Goal: Navigation & Orientation: Find specific page/section

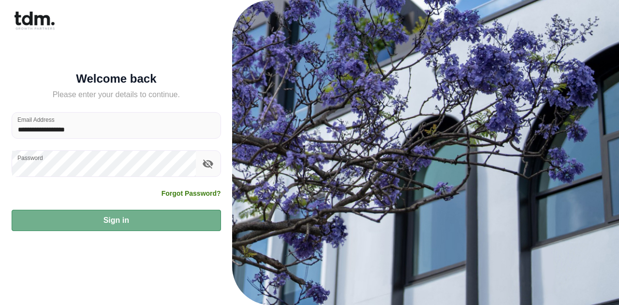
click at [178, 228] on button "Sign in" at bounding box center [116, 220] width 209 height 21
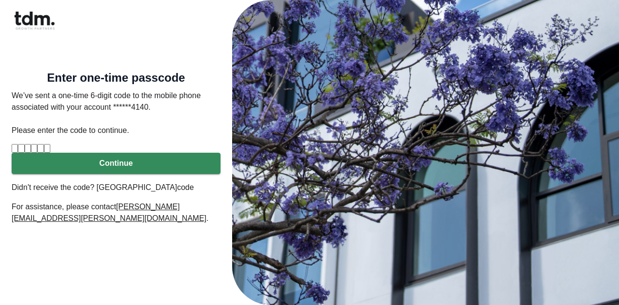
type input "*"
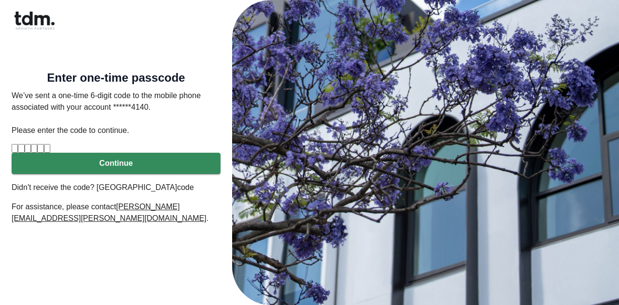
type input "*"
click at [169, 174] on button "Continue" at bounding box center [116, 163] width 209 height 21
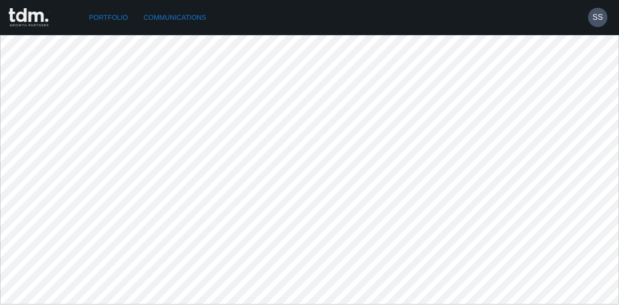
click at [110, 17] on link "Portfolio" at bounding box center [108, 18] width 47 height 18
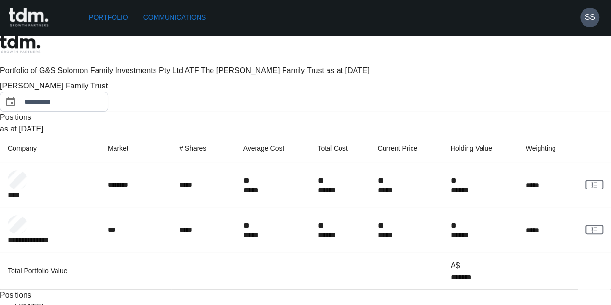
click at [429, 80] on div "**********" at bounding box center [305, 276] width 611 height 393
